Goal: Task Accomplishment & Management: Use online tool/utility

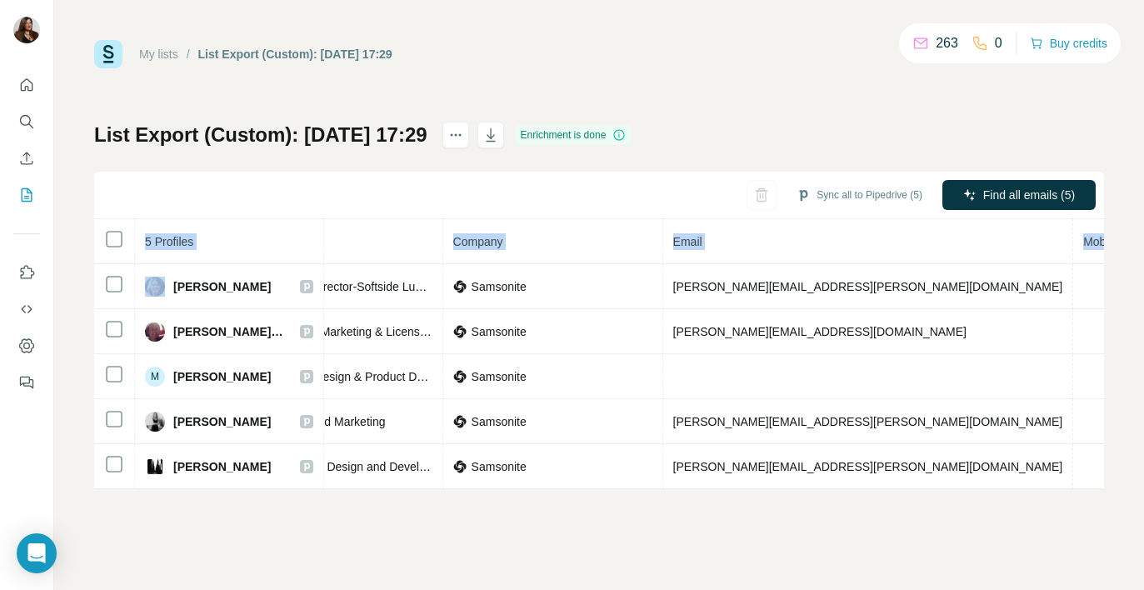
scroll to position [0, 373]
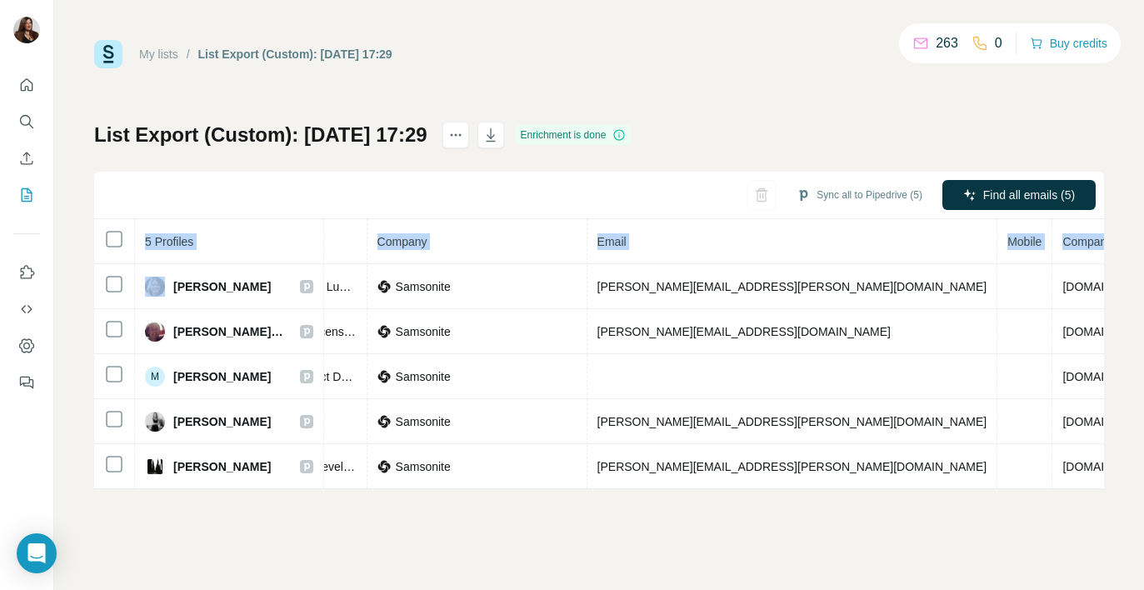
drag, startPoint x: 172, startPoint y: 284, endPoint x: 1116, endPoint y: 498, distance: 968.4
click at [1116, 498] on div "My lists / List Export (Custom): [DATE] 17:29 263 0 Buy credits List Export (Cu…" at bounding box center [599, 295] width 1090 height 590
copy table "5 Profiles Status LinkedIn Job title Company Email Mobile Company website Landl…"
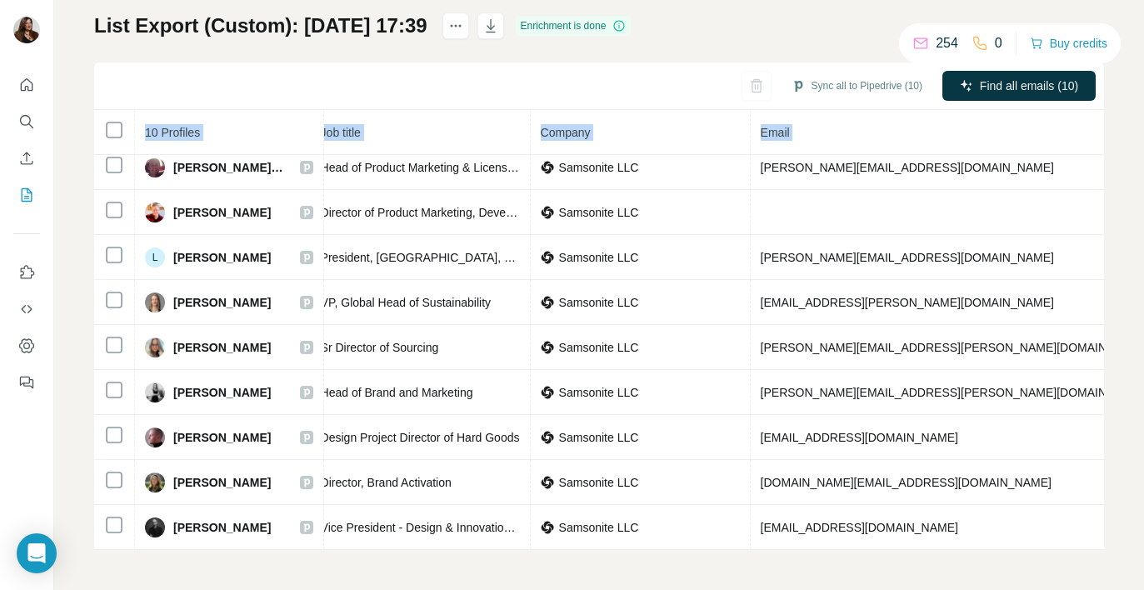
scroll to position [64, 396]
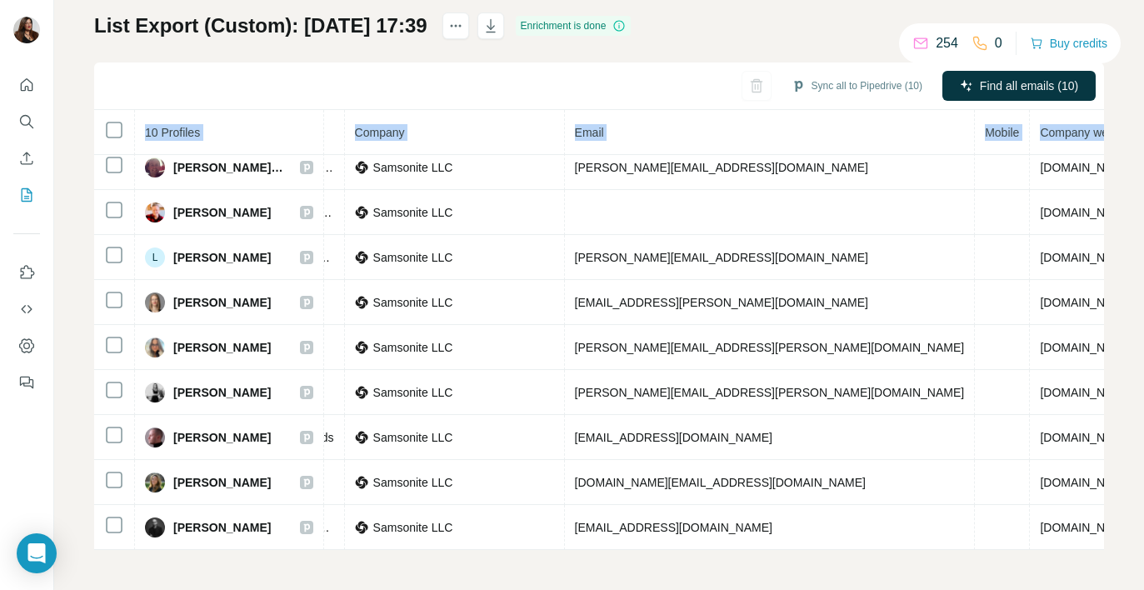
drag, startPoint x: 175, startPoint y: 284, endPoint x: 1086, endPoint y: 551, distance: 949.3
click at [1096, 551] on div "My lists / List Export (Custom): [DATE] 17:39 254 0 Buy credits List Export (Cu…" at bounding box center [599, 295] width 1090 height 590
copy table "10 Profiles Status LinkedIn Job title Company Email Mobile Company website Land…"
